Goal: Find specific page/section: Find specific page/section

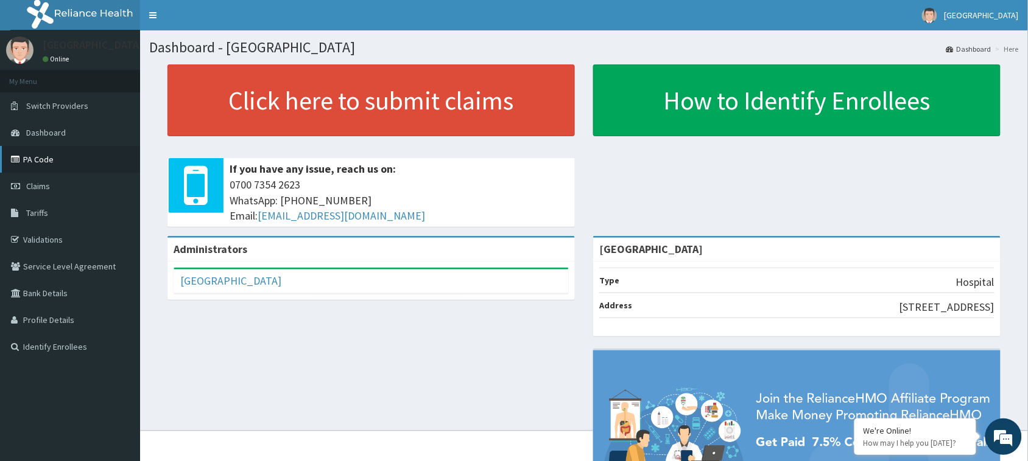
click at [37, 168] on link "PA Code" at bounding box center [70, 159] width 140 height 27
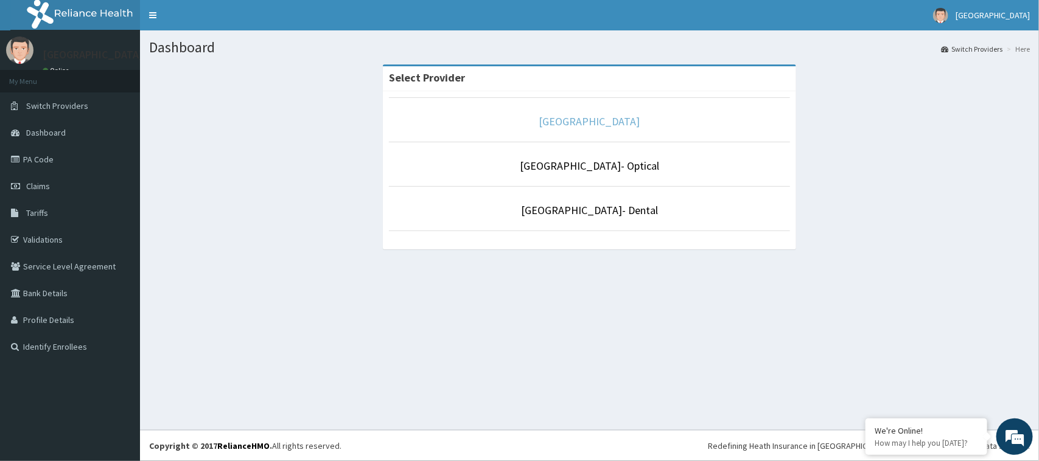
click at [565, 119] on link "[GEOGRAPHIC_DATA]" at bounding box center [589, 121] width 101 height 14
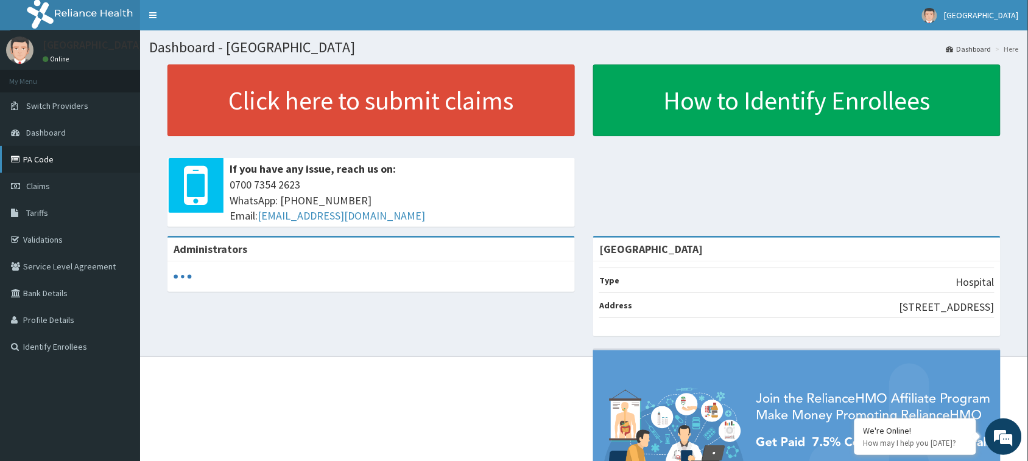
click at [41, 159] on link "PA Code" at bounding box center [70, 159] width 140 height 27
